Goal: Find specific page/section: Locate a particular part of the current website

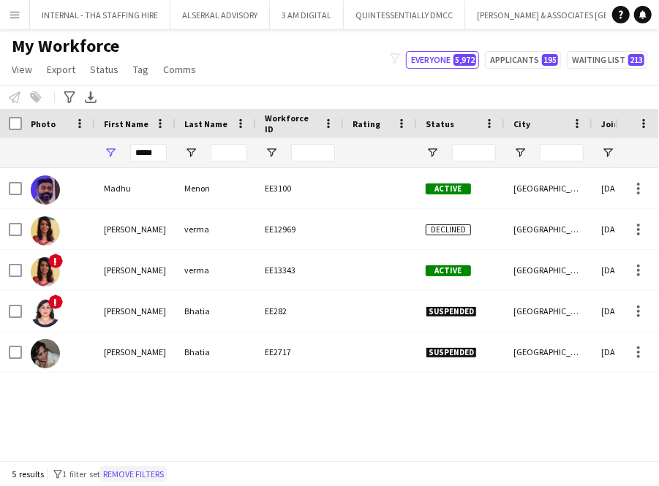
click at [130, 474] on button "Remove filters" at bounding box center [133, 474] width 67 height 16
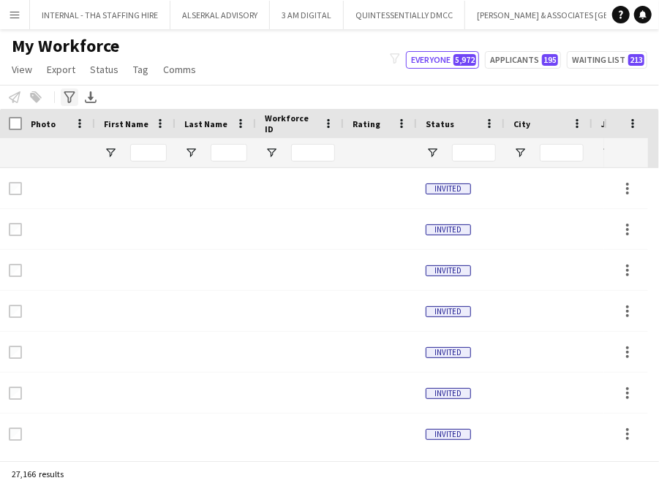
click at [68, 99] on icon at bounding box center [69, 97] width 11 height 12
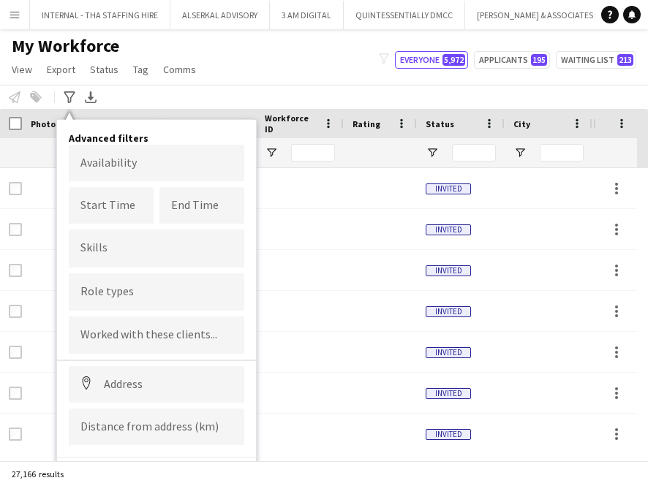
click at [158, 80] on app-page-menu "View Views Default view [PERSON_NAME] New view Update view Delete view Edit nam…" at bounding box center [105, 71] width 211 height 28
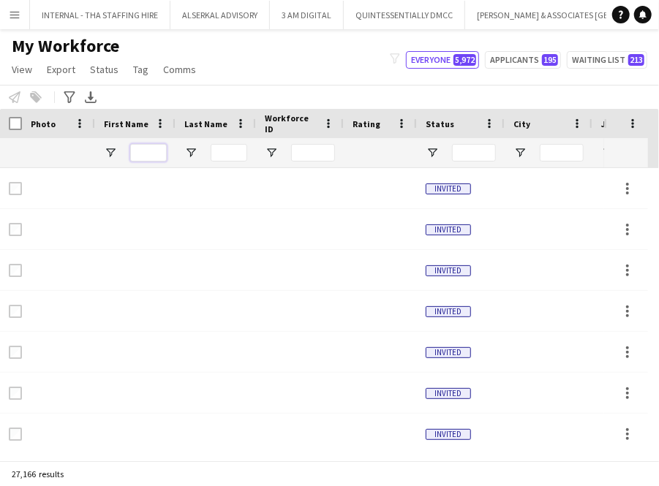
click at [142, 153] on input "First Name Filter Input" at bounding box center [148, 153] width 37 height 18
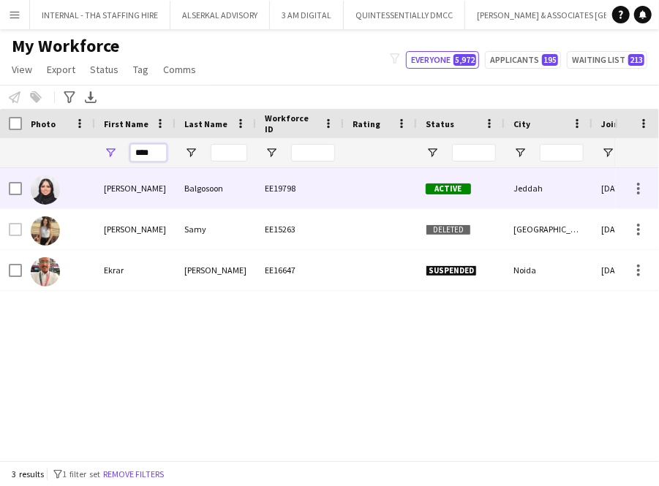
type input "****"
click at [230, 194] on div "Balgosoon" at bounding box center [215, 188] width 80 height 40
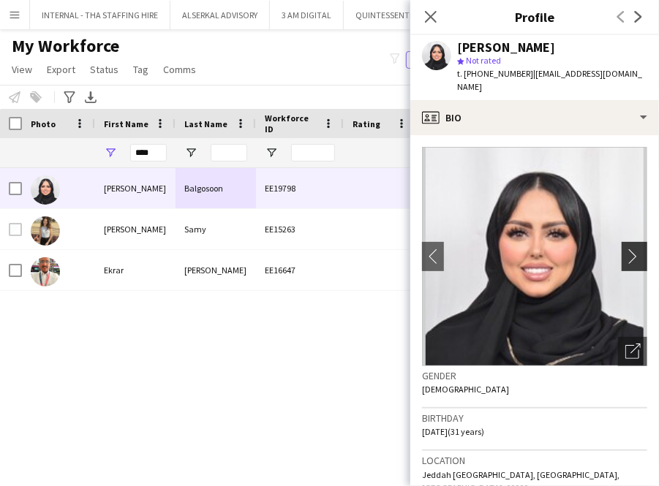
click at [627, 249] on app-icon "chevron-right" at bounding box center [636, 256] width 23 height 15
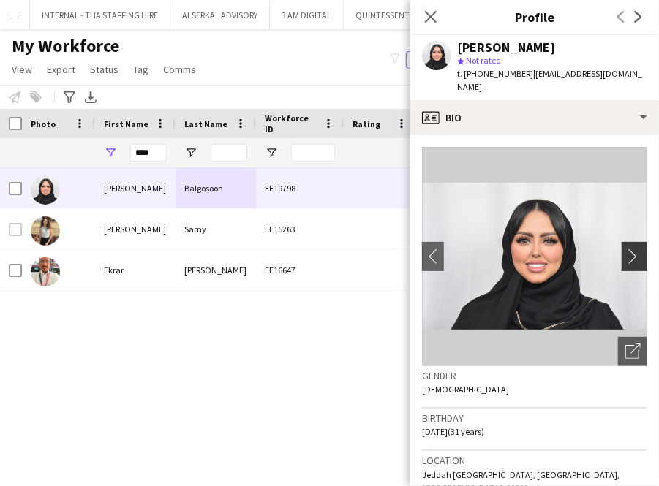
click at [627, 249] on app-icon "chevron-right" at bounding box center [636, 256] width 23 height 15
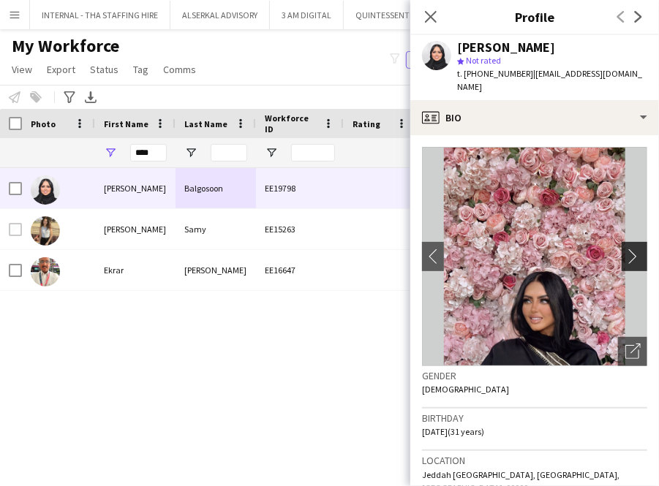
click at [625, 250] on app-icon "chevron-right" at bounding box center [636, 256] width 23 height 15
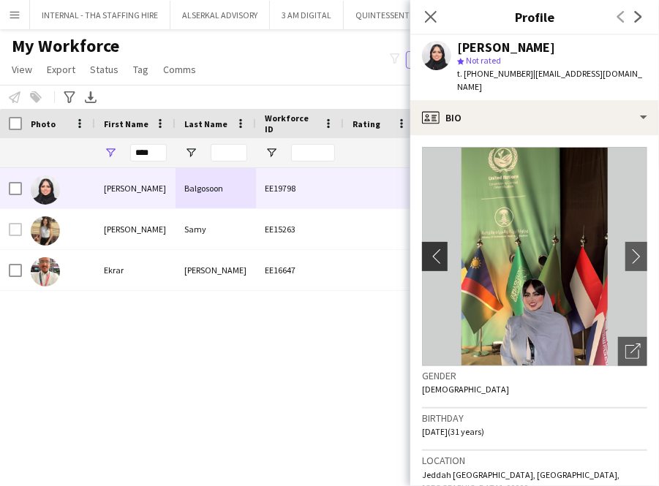
click at [438, 249] on app-icon "chevron-left" at bounding box center [433, 256] width 23 height 15
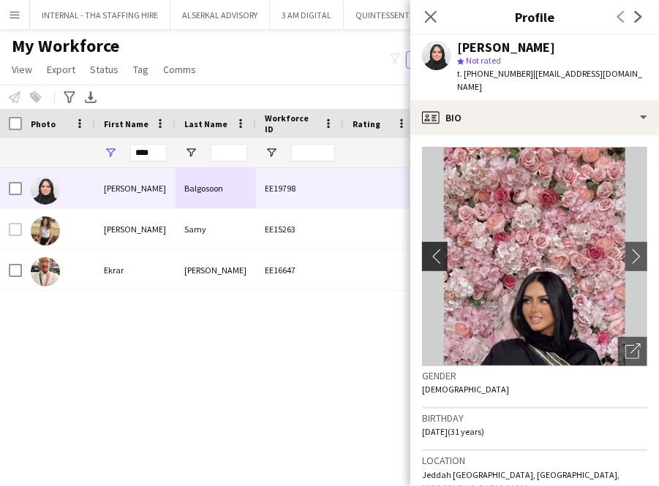
click at [438, 249] on app-icon "chevron-left" at bounding box center [433, 256] width 23 height 15
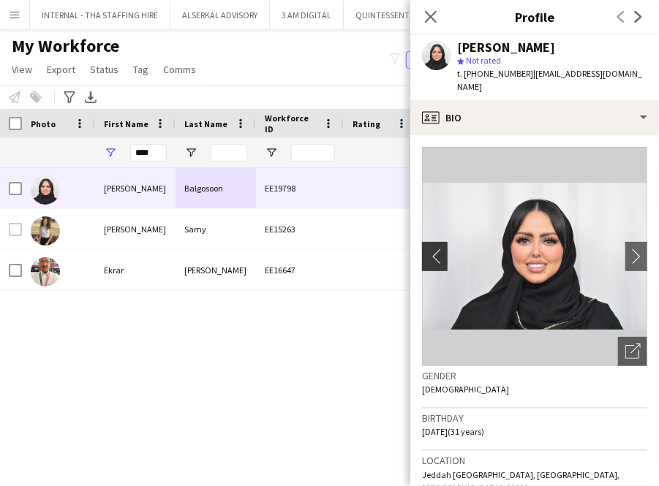
click at [438, 249] on app-icon "chevron-left" at bounding box center [433, 256] width 23 height 15
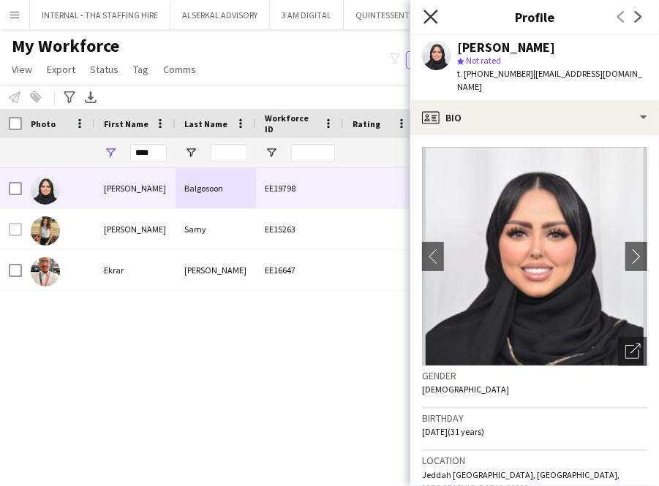
click at [434, 20] on icon at bounding box center [430, 17] width 14 height 14
